Goal: Check status: Check status

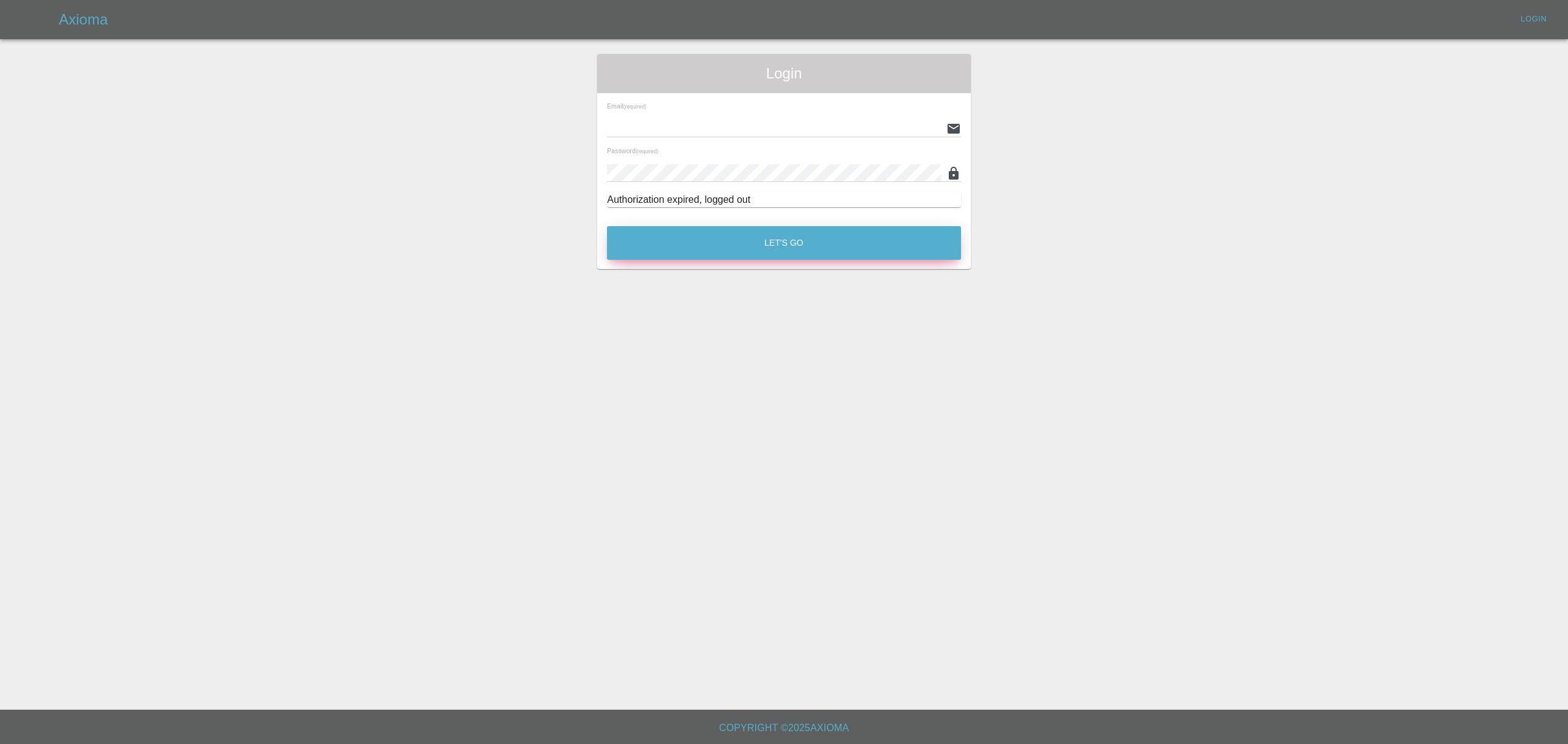
type input "[PERSON_NAME][EMAIL_ADDRESS][DOMAIN_NAME]"
click at [795, 234] on button "Let's Go" at bounding box center [784, 243] width 354 height 34
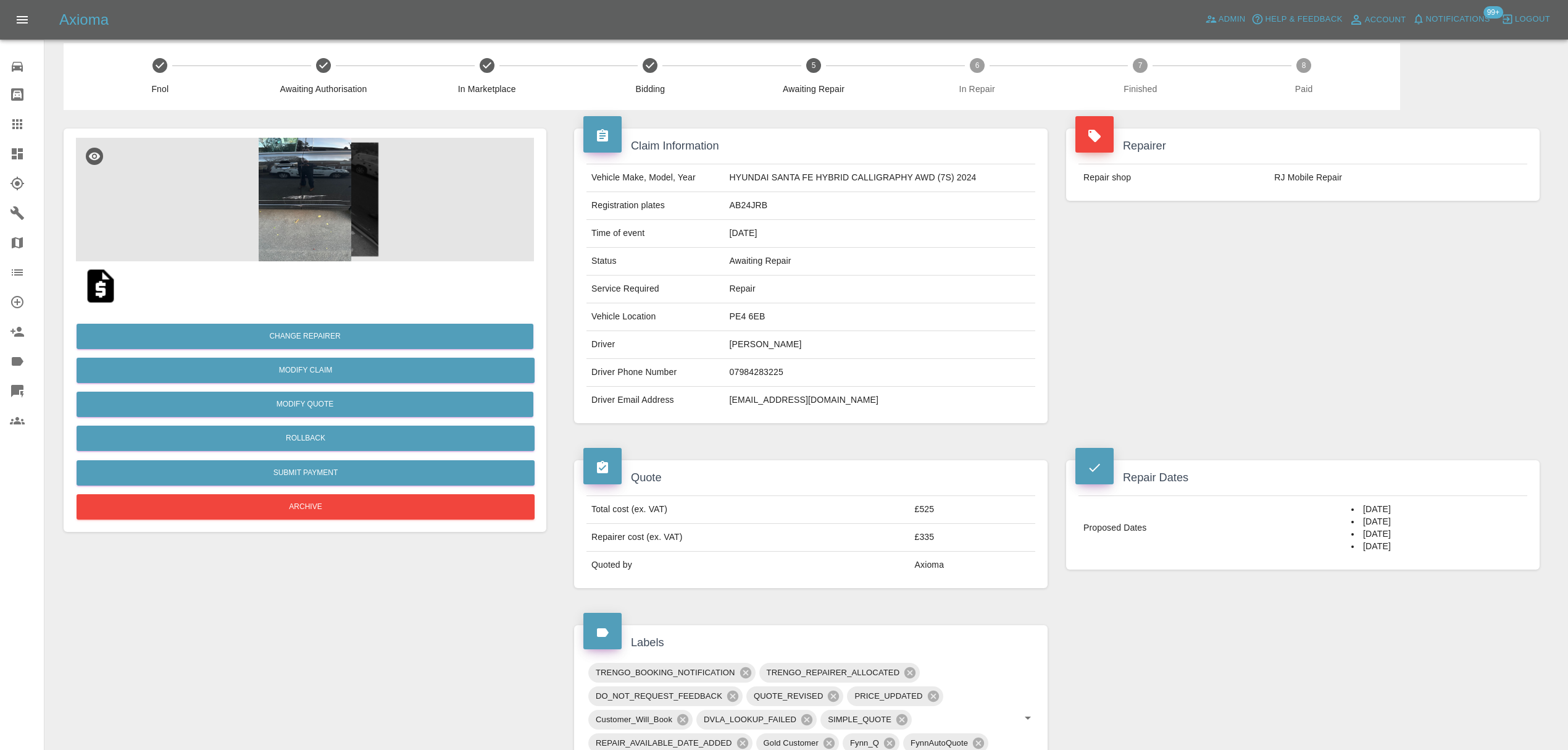
scroll to position [11, 0]
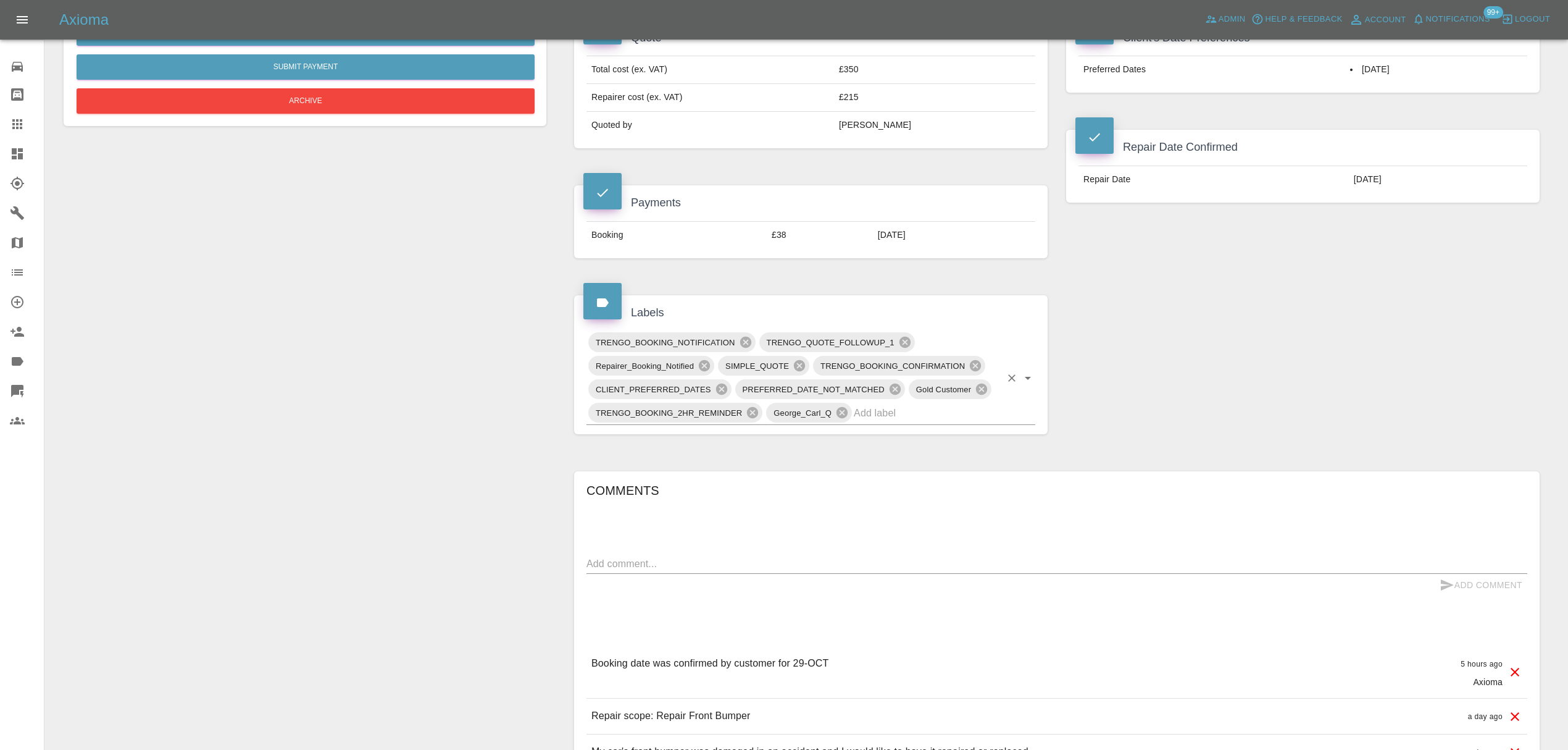
scroll to position [542, 0]
